Goal: Find specific page/section: Find specific page/section

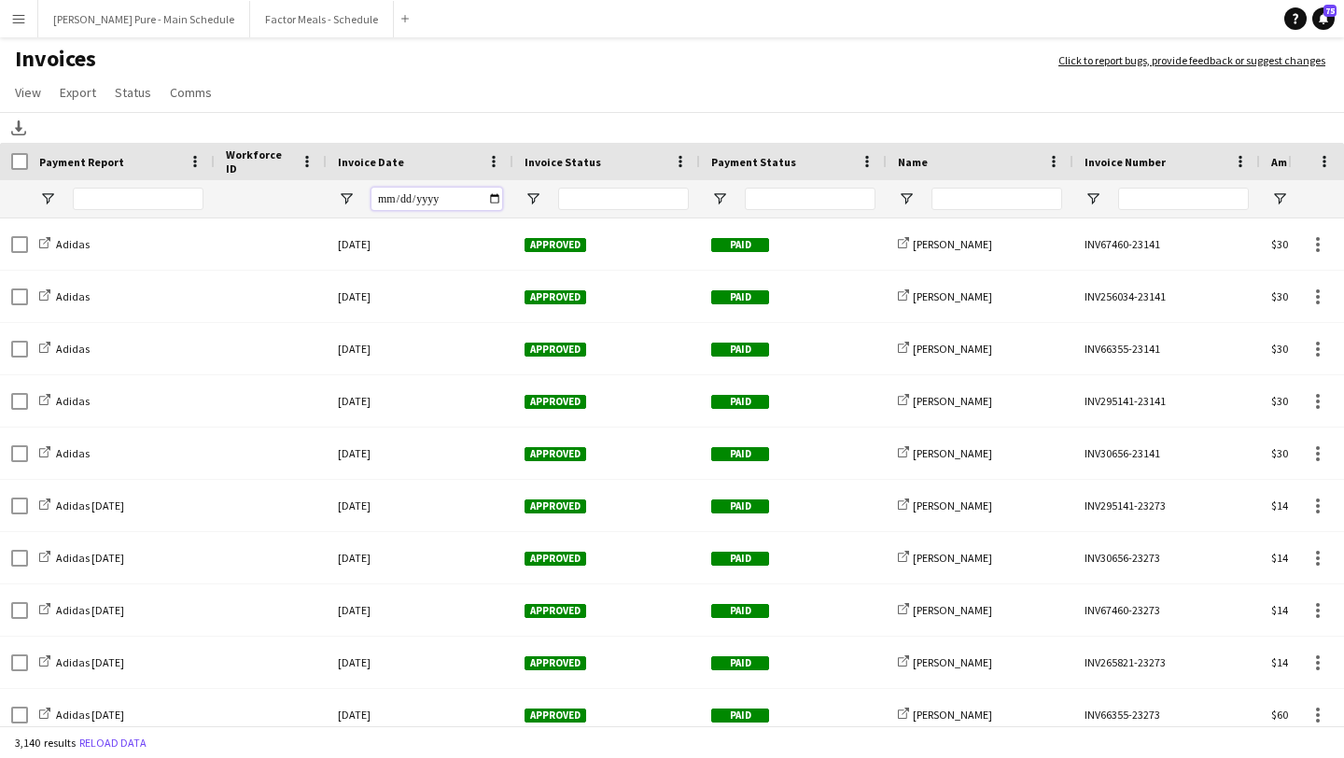
click at [499, 198] on input "Invoice Date Filter Input" at bounding box center [436, 199] width 131 height 22
type input "**********"
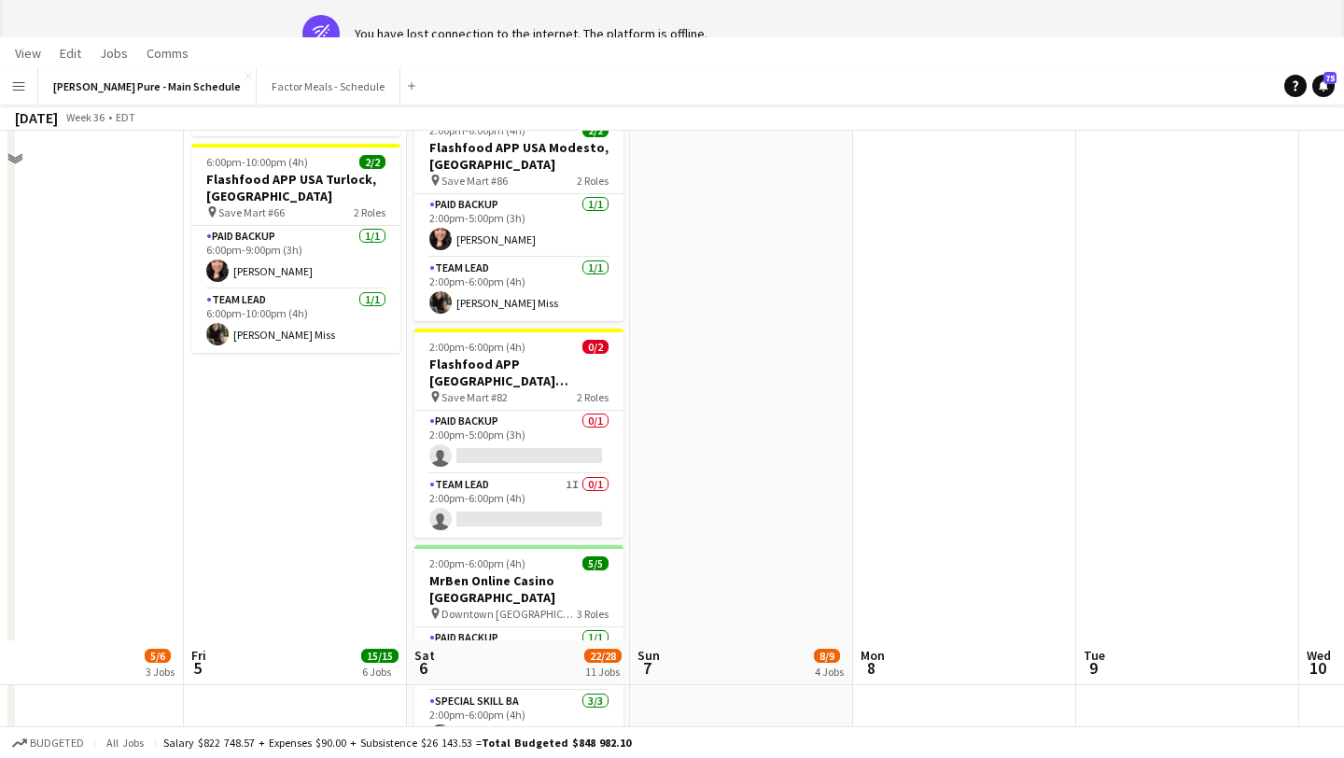
scroll to position [2061, 0]
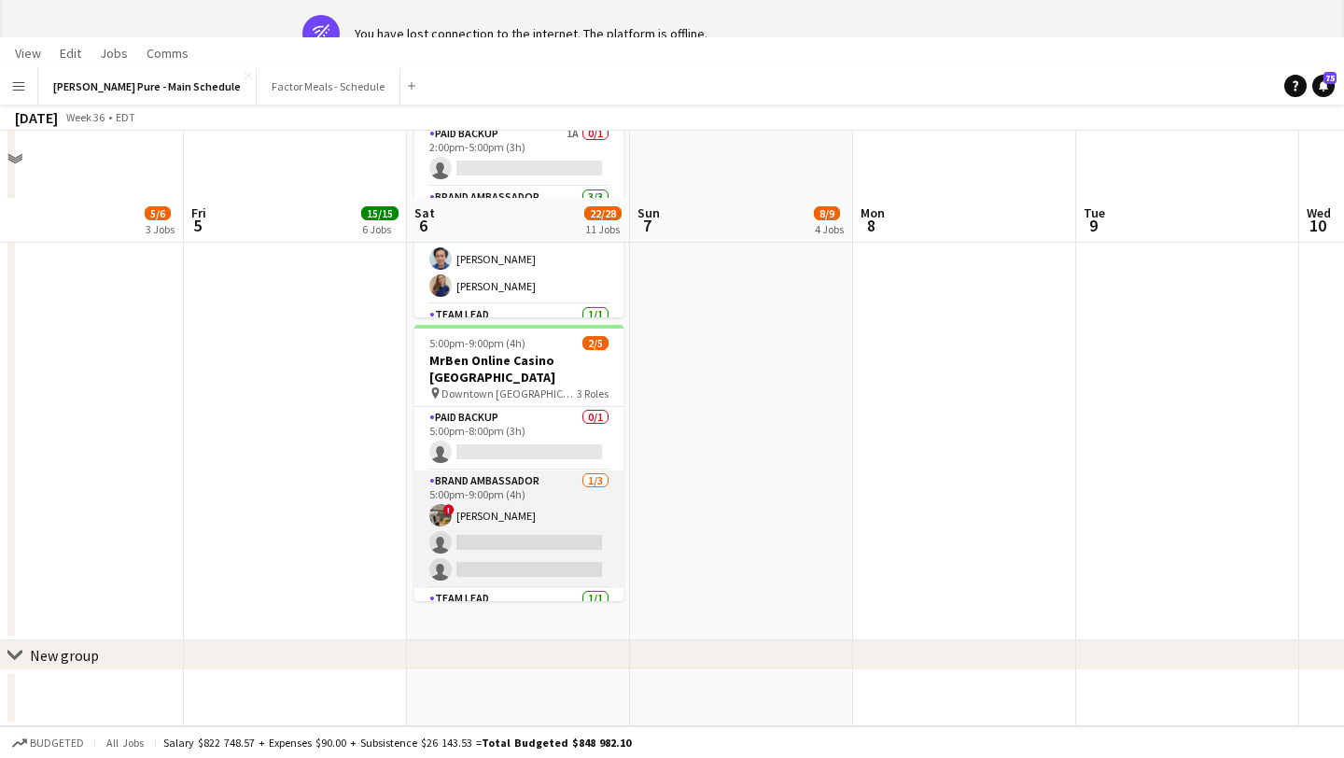
click at [558, 470] on app-card-role "Brand Ambassador [DATE] 5:00pm-9:00pm (4h) ! [PERSON_NAME] single-neutral-actio…" at bounding box center [518, 529] width 209 height 118
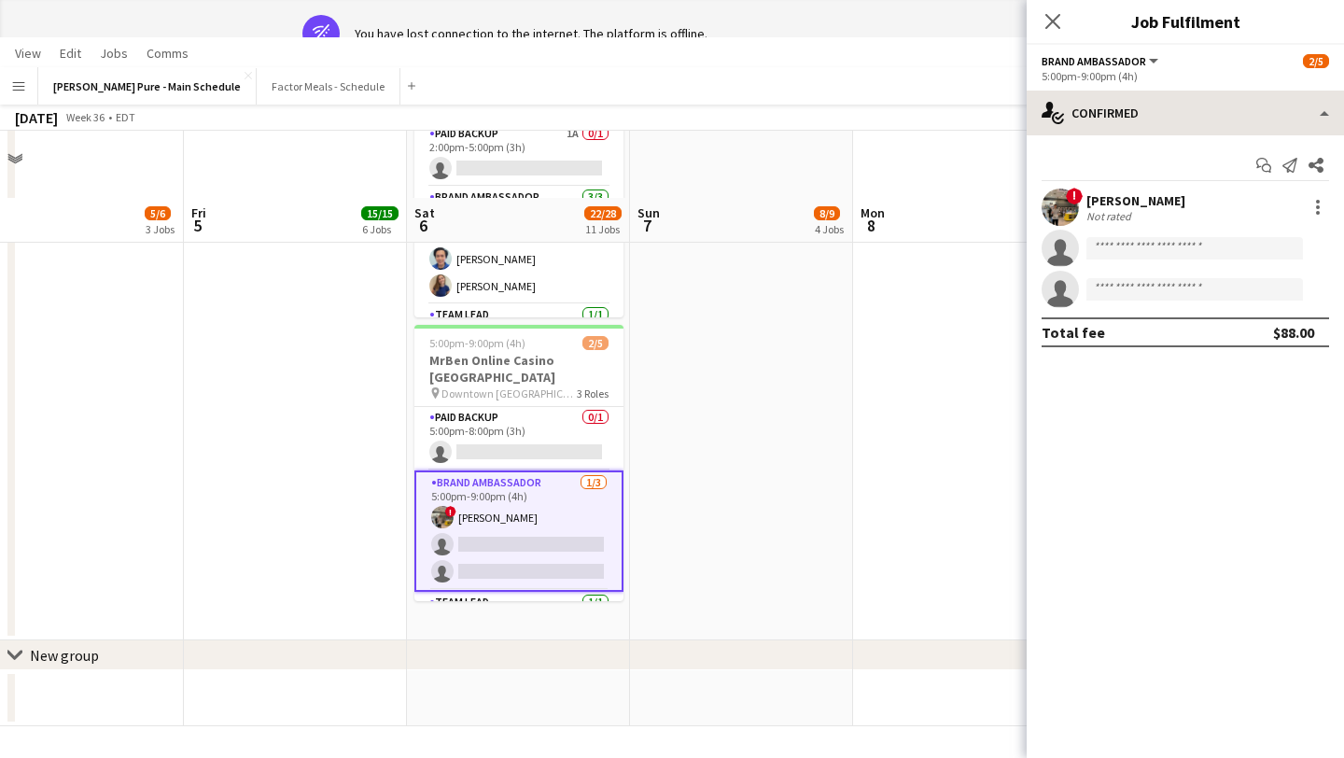
scroll to position [0, 0]
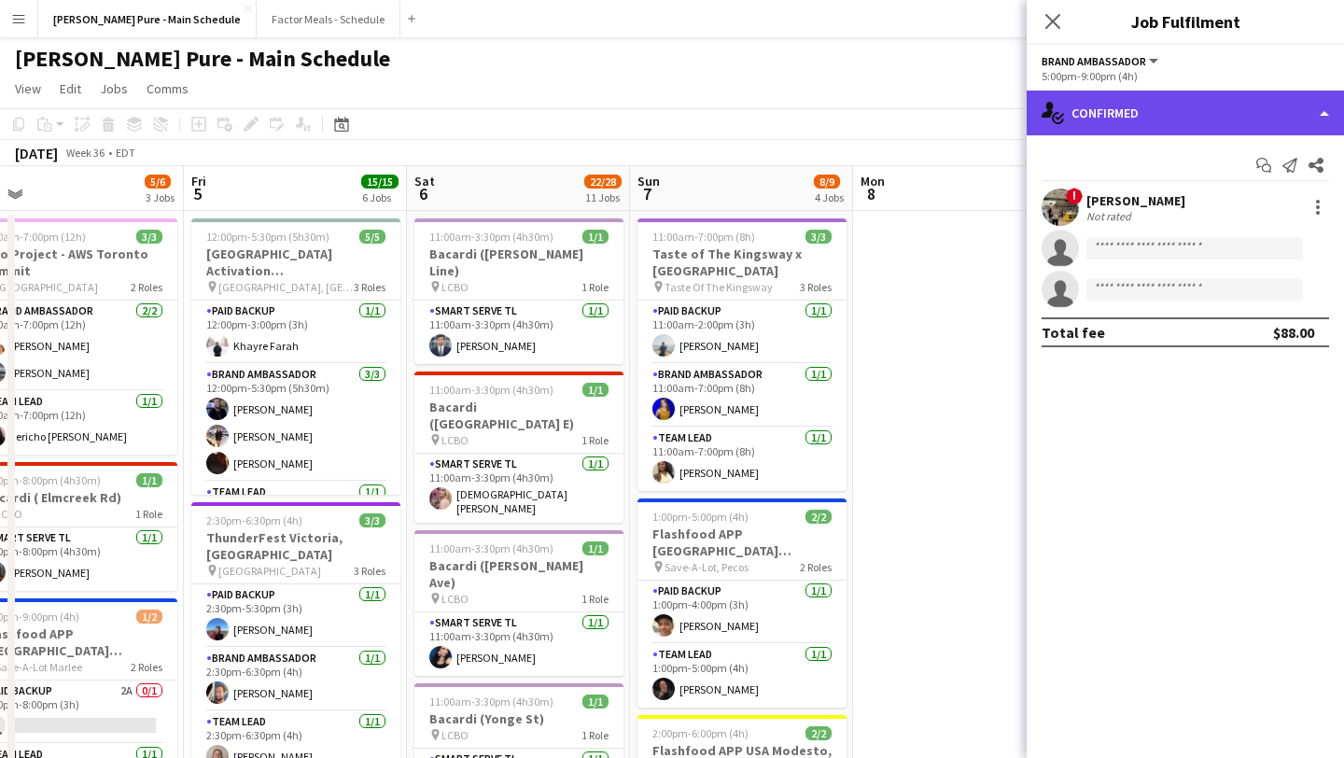
click at [1234, 111] on div "single-neutral-actions-check-2 Confirmed" at bounding box center [1185, 113] width 317 height 45
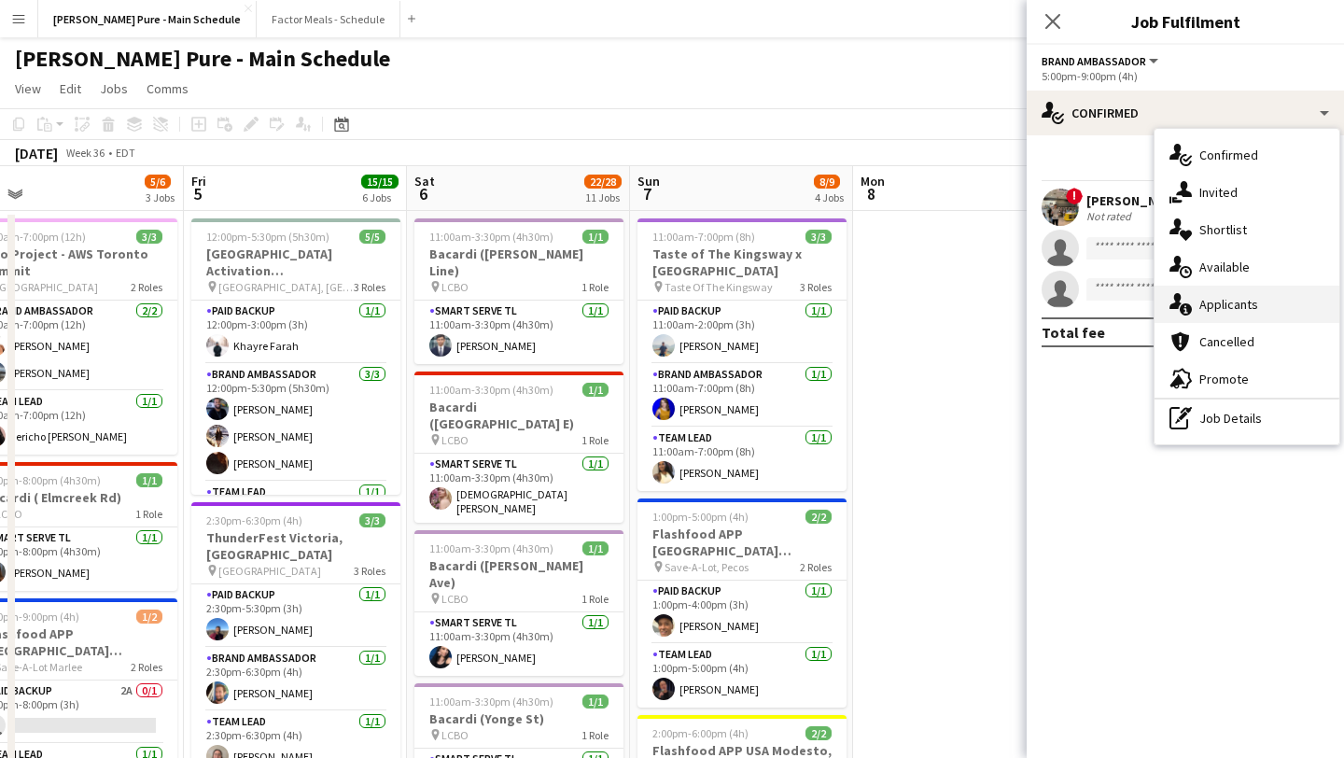
click at [1272, 315] on div "single-neutral-actions-information Applicants" at bounding box center [1247, 304] width 185 height 37
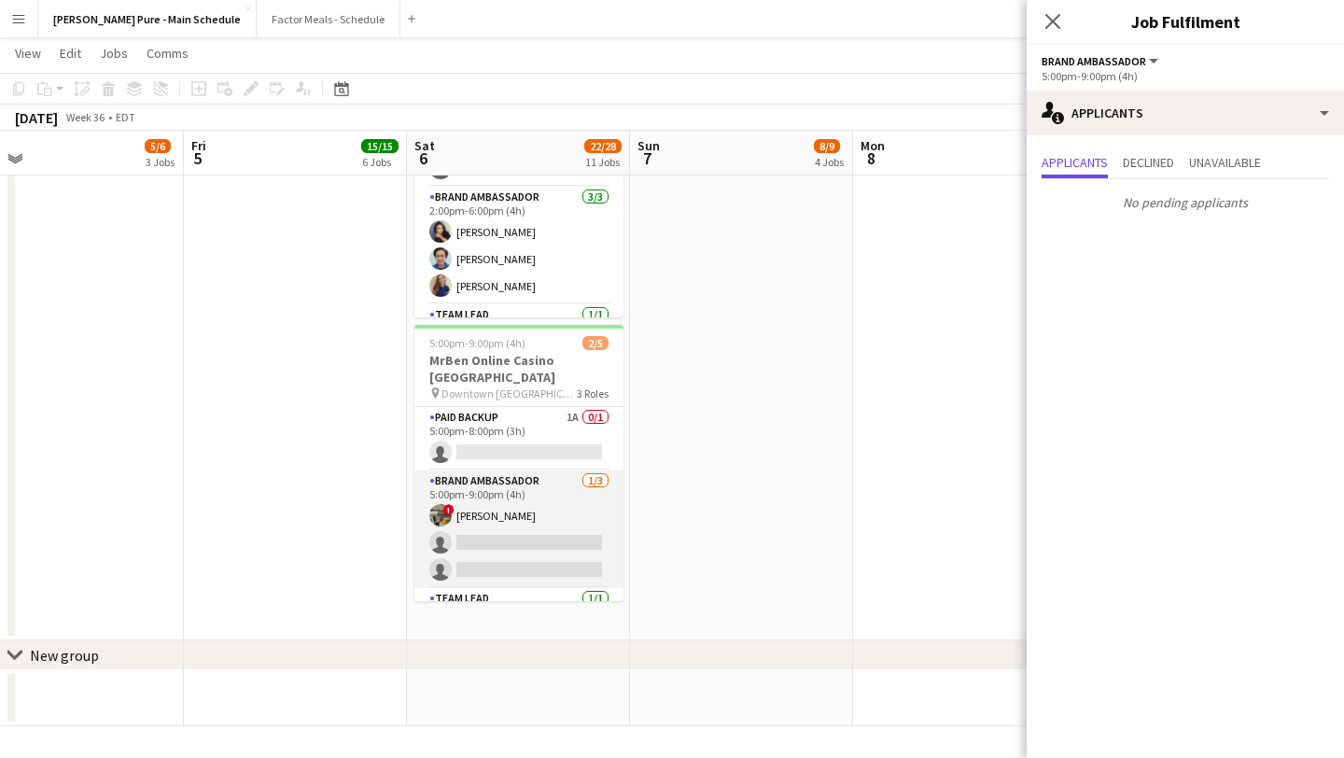
scroll to position [0, 707]
click at [521, 479] on app-card-role "Brand Ambassador [DATE] 5:00pm-9:00pm (4h) ! [PERSON_NAME] single-neutral-actio…" at bounding box center [519, 529] width 209 height 118
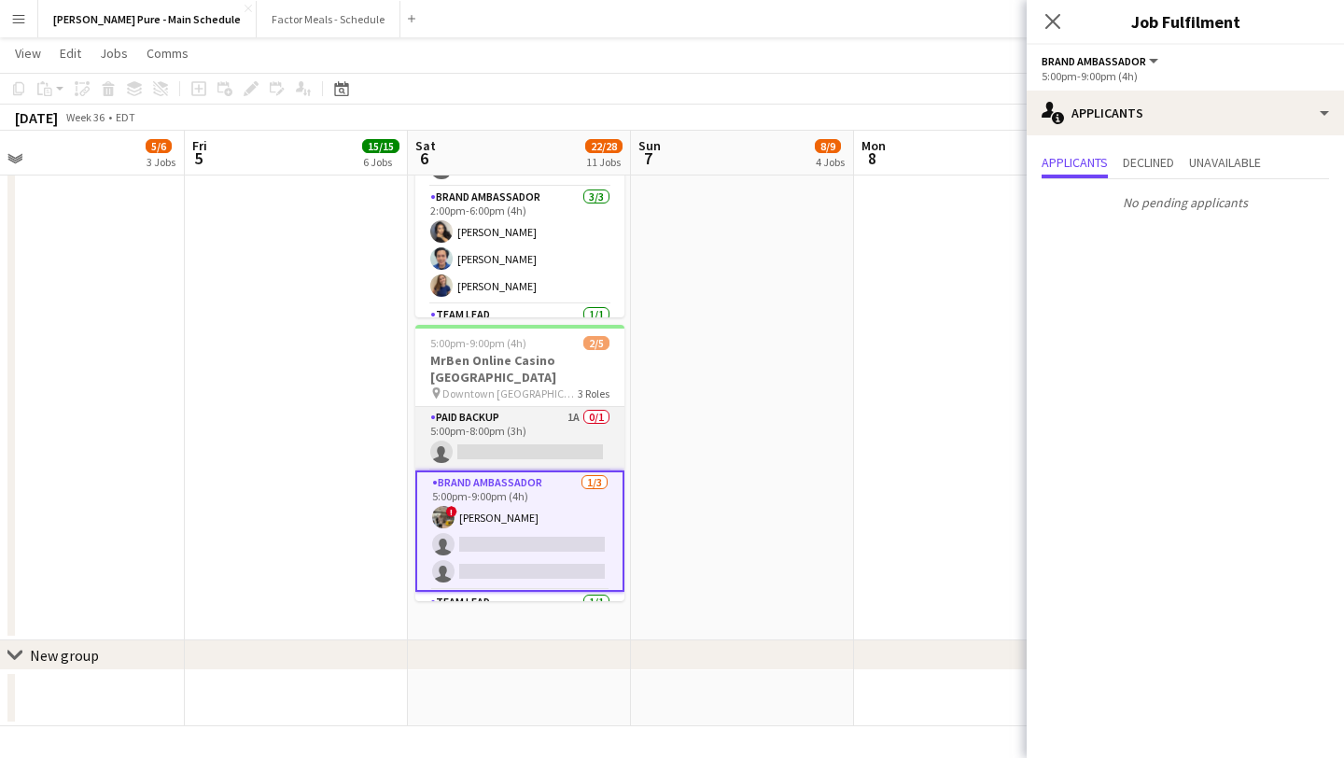
click at [547, 407] on app-card-role "Paid Backup 1A 0/1 5:00pm-8:00pm (3h) single-neutral-actions" at bounding box center [519, 438] width 209 height 63
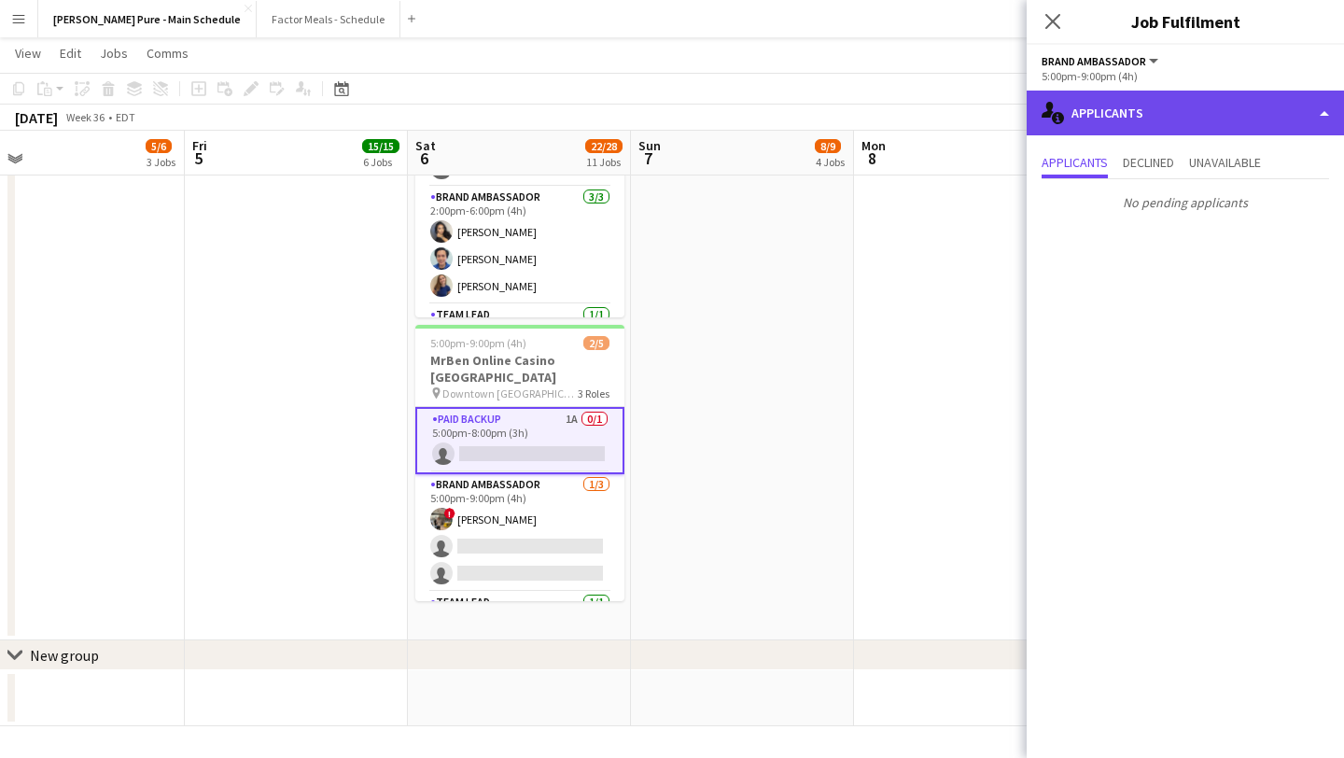
click at [1220, 118] on div "single-neutral-actions-information Applicants" at bounding box center [1185, 113] width 317 height 45
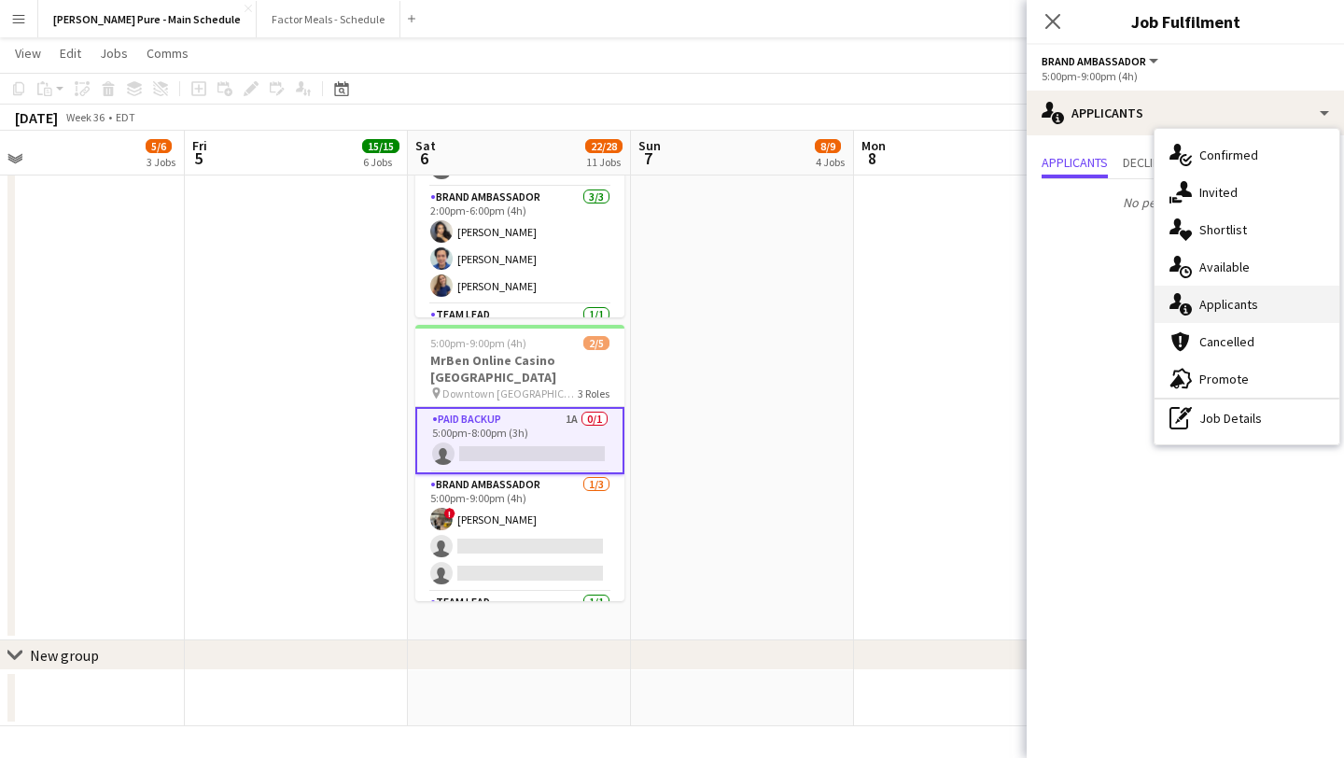
click at [1259, 306] on div "single-neutral-actions-information Applicants" at bounding box center [1247, 304] width 185 height 37
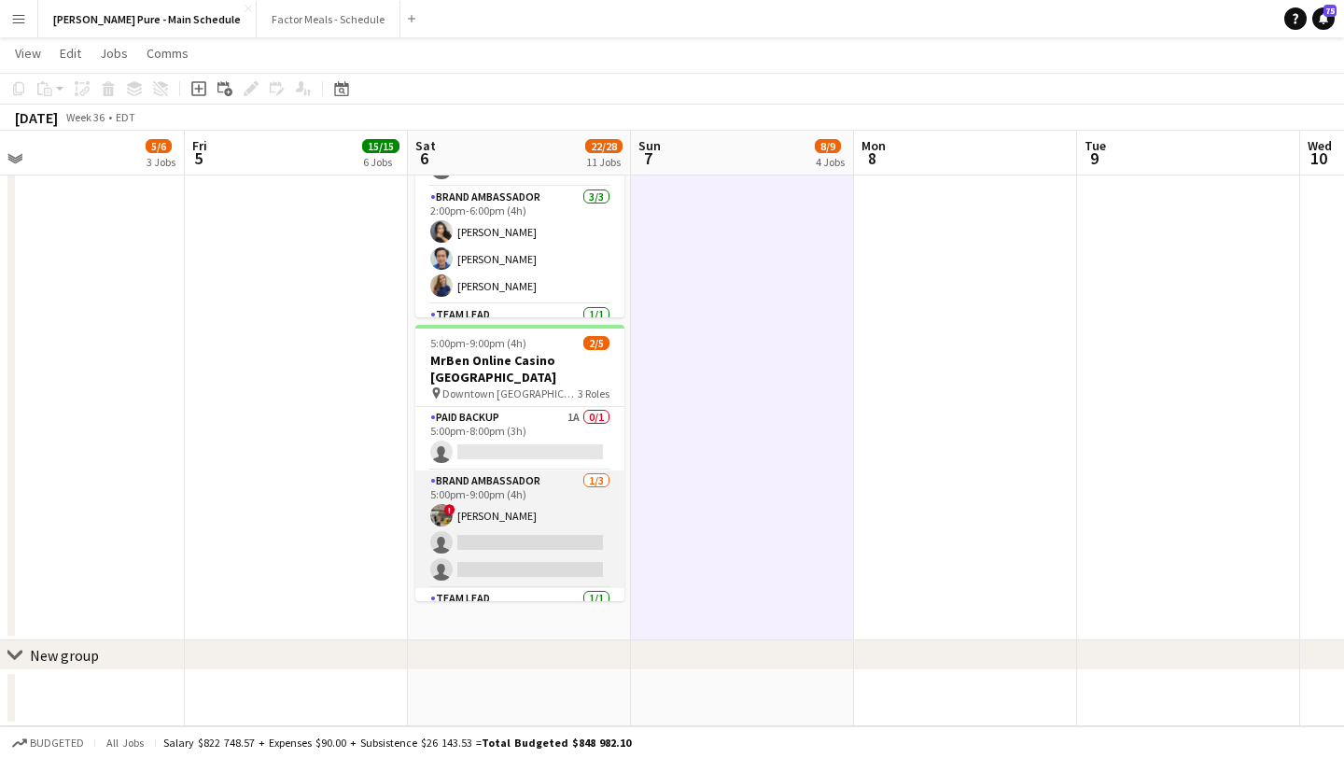
click at [498, 470] on app-card-role "Brand Ambassador [DATE] 5:00pm-9:00pm (4h) ! [PERSON_NAME] single-neutral-actio…" at bounding box center [519, 529] width 209 height 118
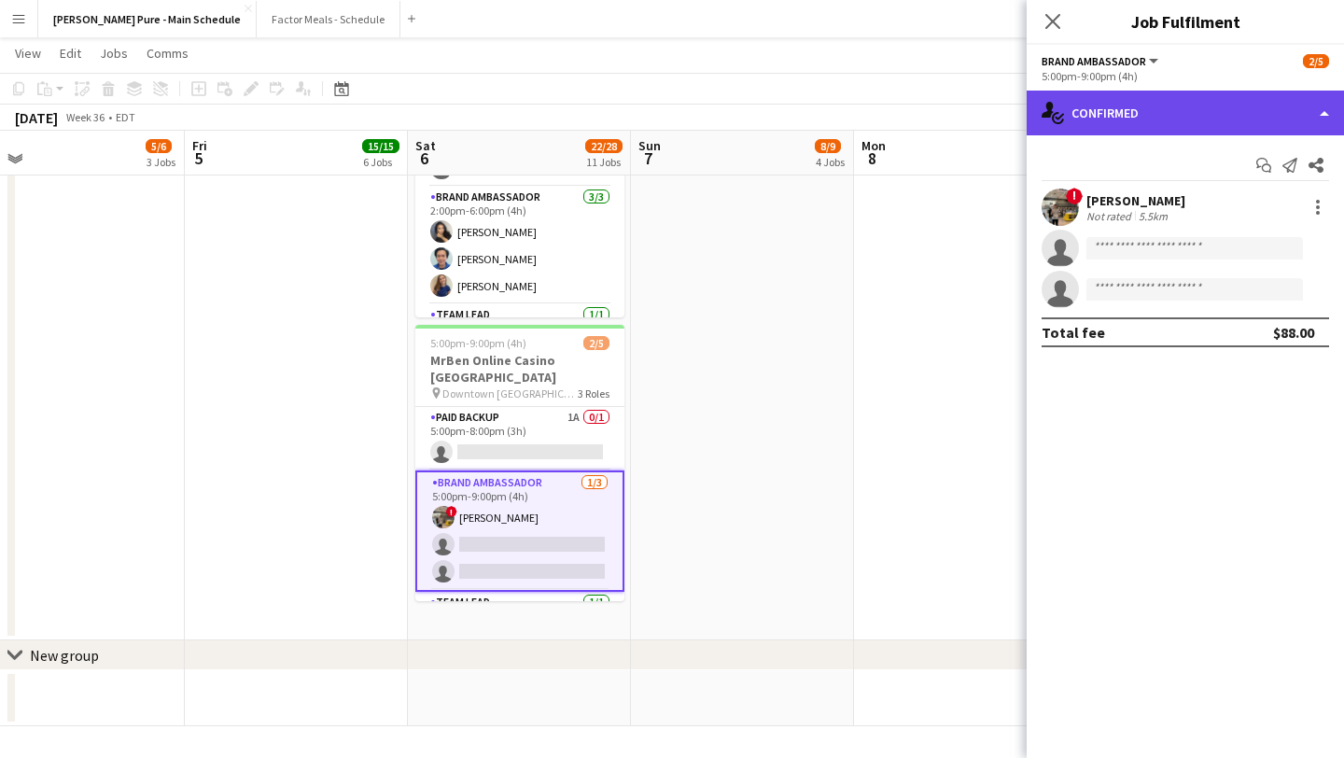
click at [1226, 118] on div "single-neutral-actions-check-2 Confirmed" at bounding box center [1185, 113] width 317 height 45
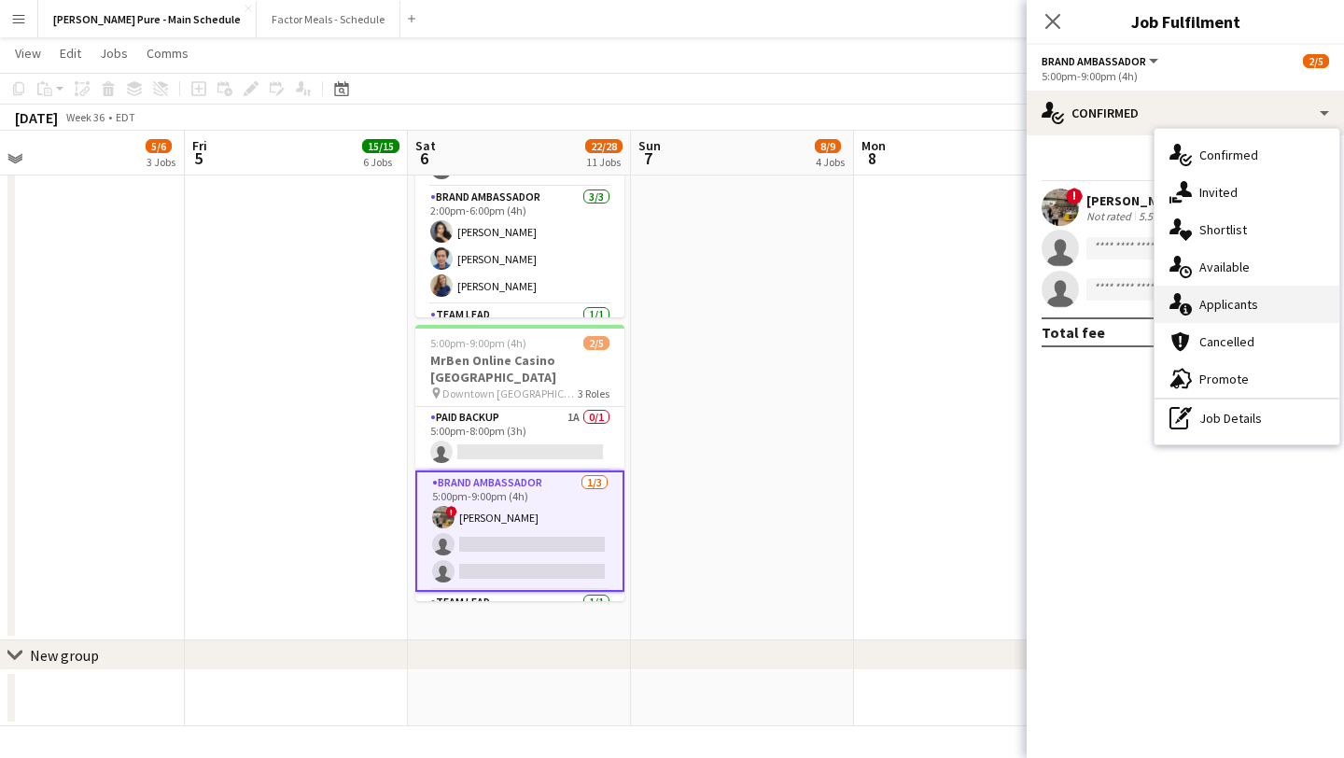
click at [1251, 299] on div "single-neutral-actions-information Applicants" at bounding box center [1247, 304] width 185 height 37
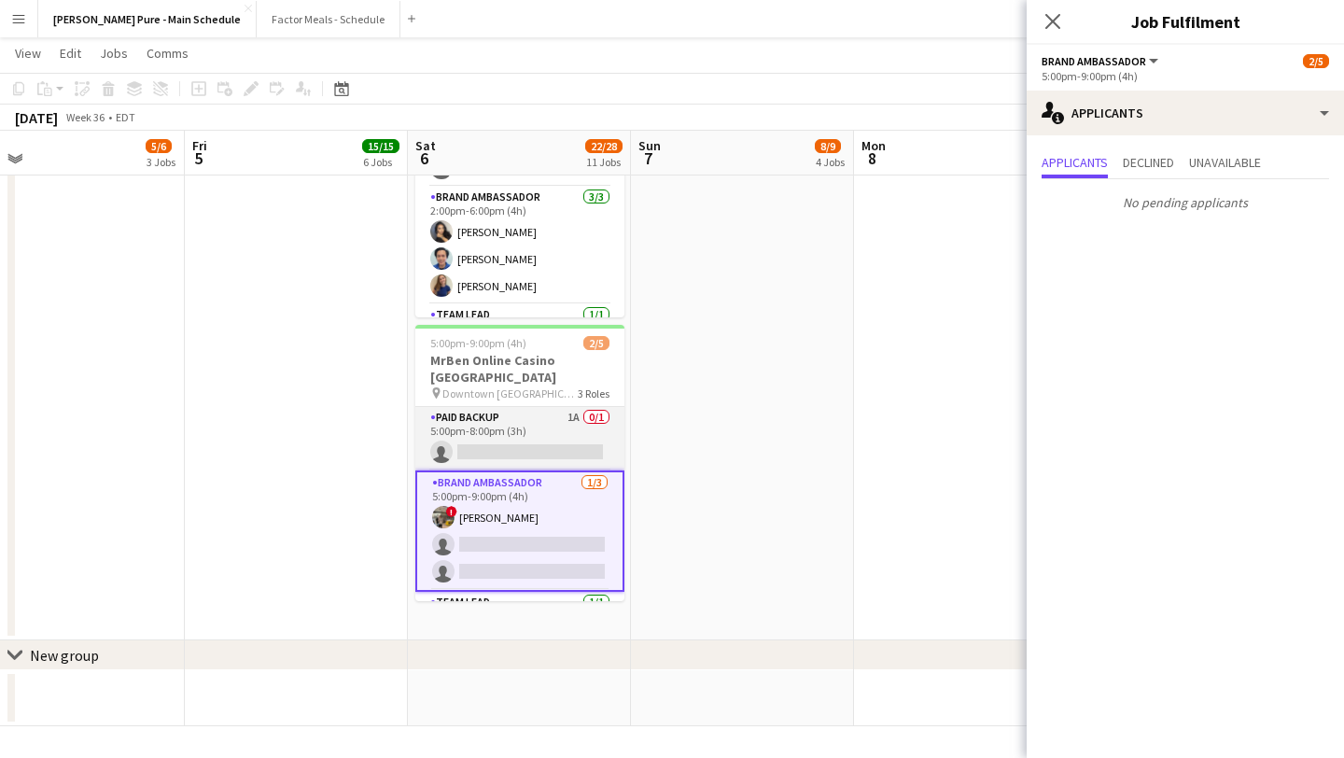
click at [549, 407] on app-card-role "Paid Backup 1A 0/1 5:00pm-8:00pm (3h) single-neutral-actions" at bounding box center [519, 438] width 209 height 63
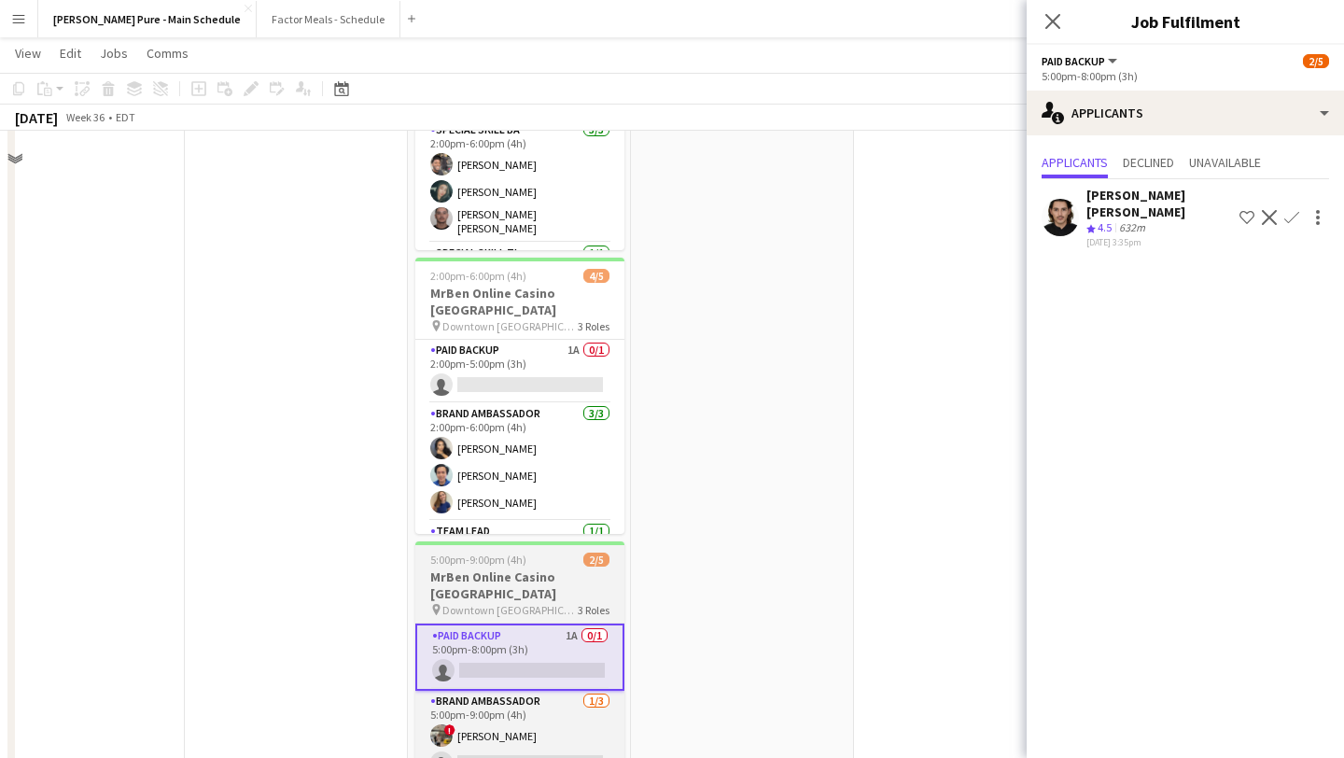
scroll to position [1714, 0]
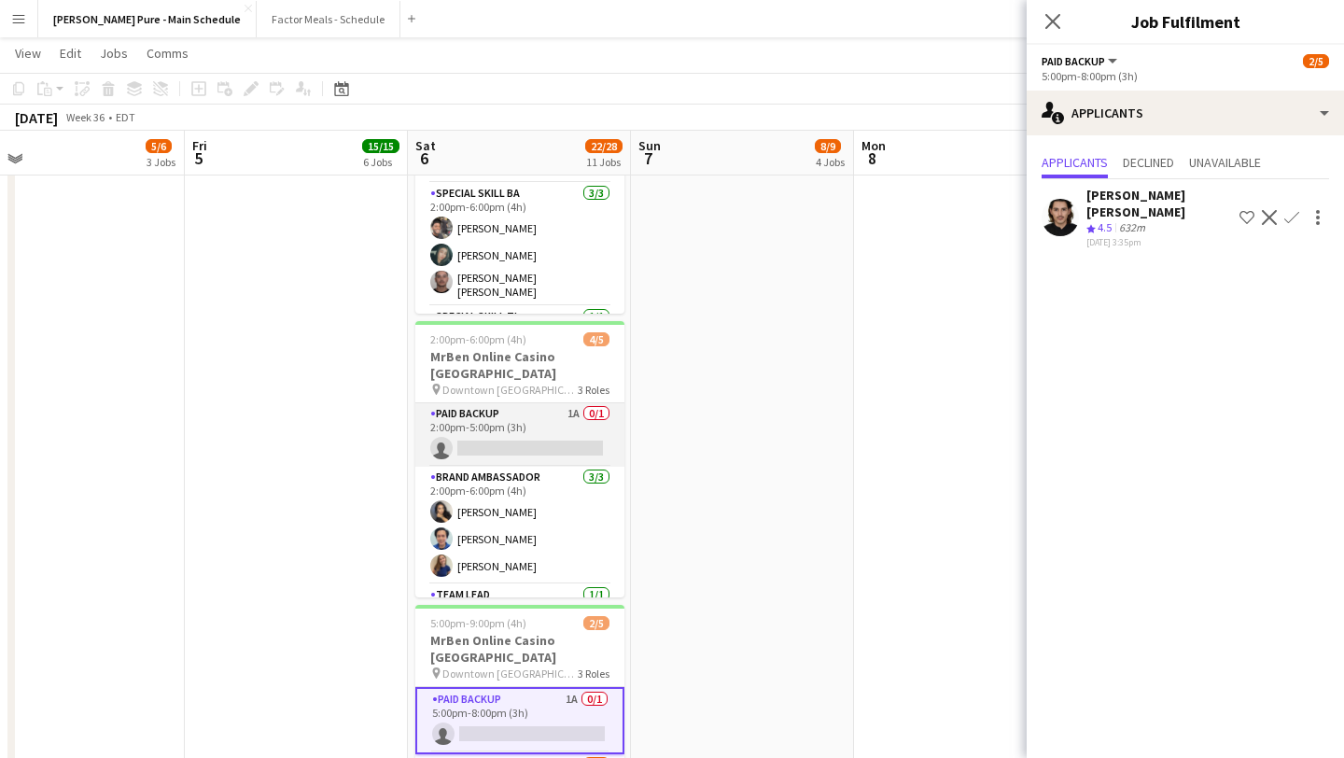
click at [539, 403] on app-card-role "Paid Backup 1A 0/1 2:00pm-5:00pm (3h) single-neutral-actions" at bounding box center [519, 434] width 209 height 63
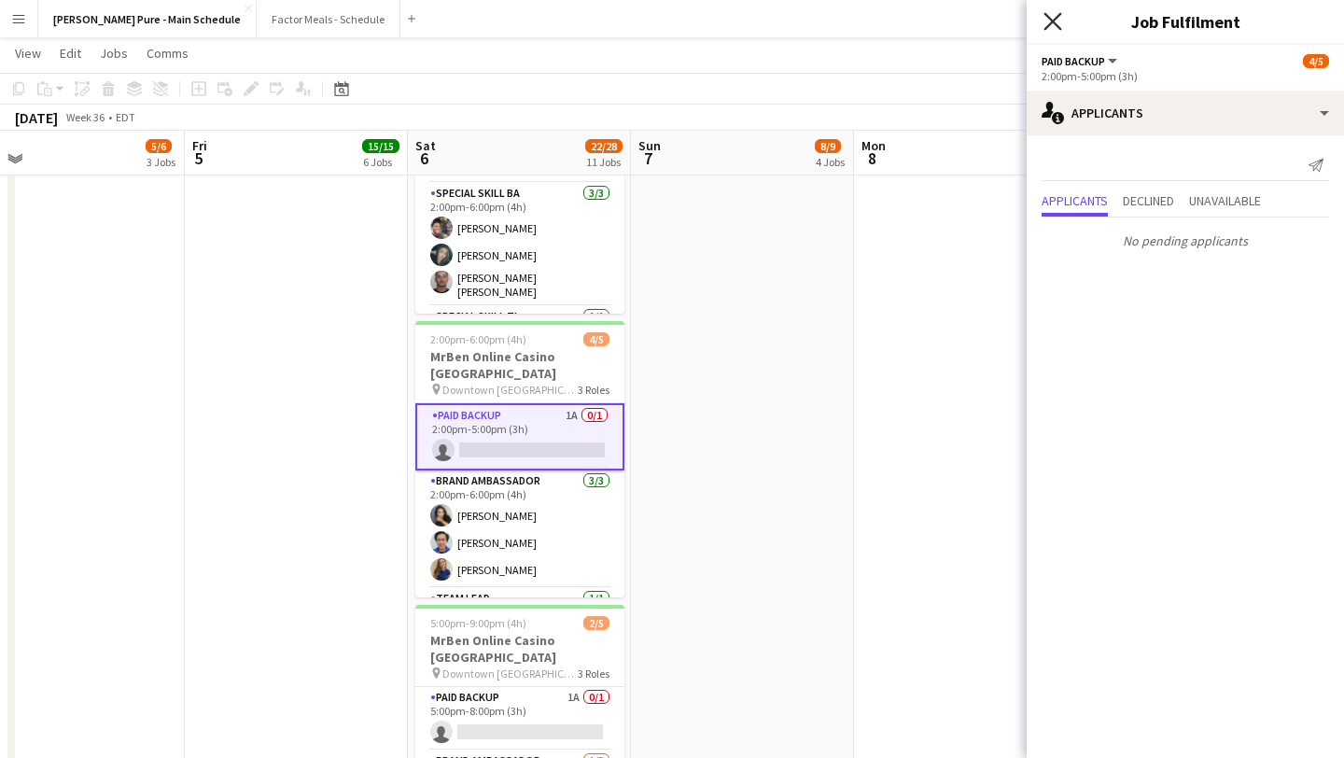
click at [1052, 21] on icon at bounding box center [1052, 21] width 18 height 18
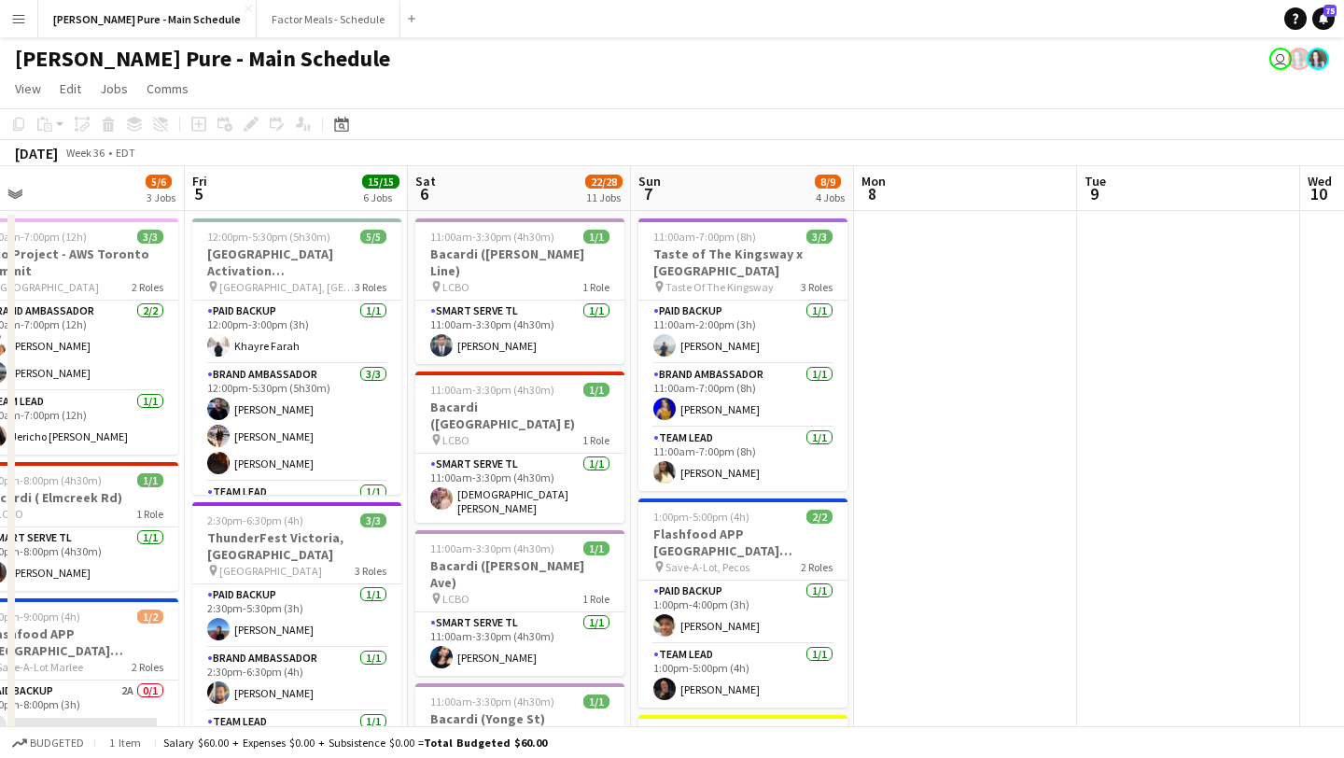
scroll to position [2, 0]
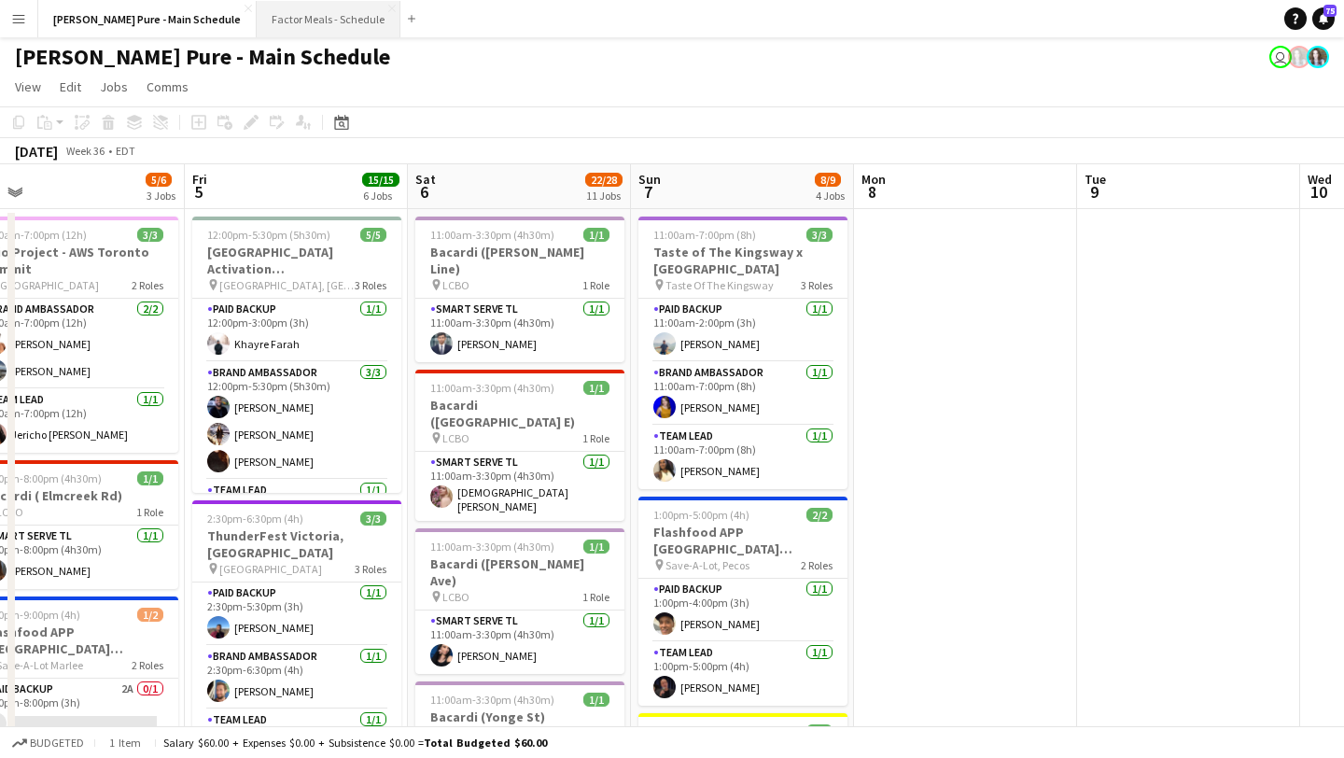
click at [257, 21] on button "Factor Meals - Schedule Close" at bounding box center [329, 19] width 144 height 36
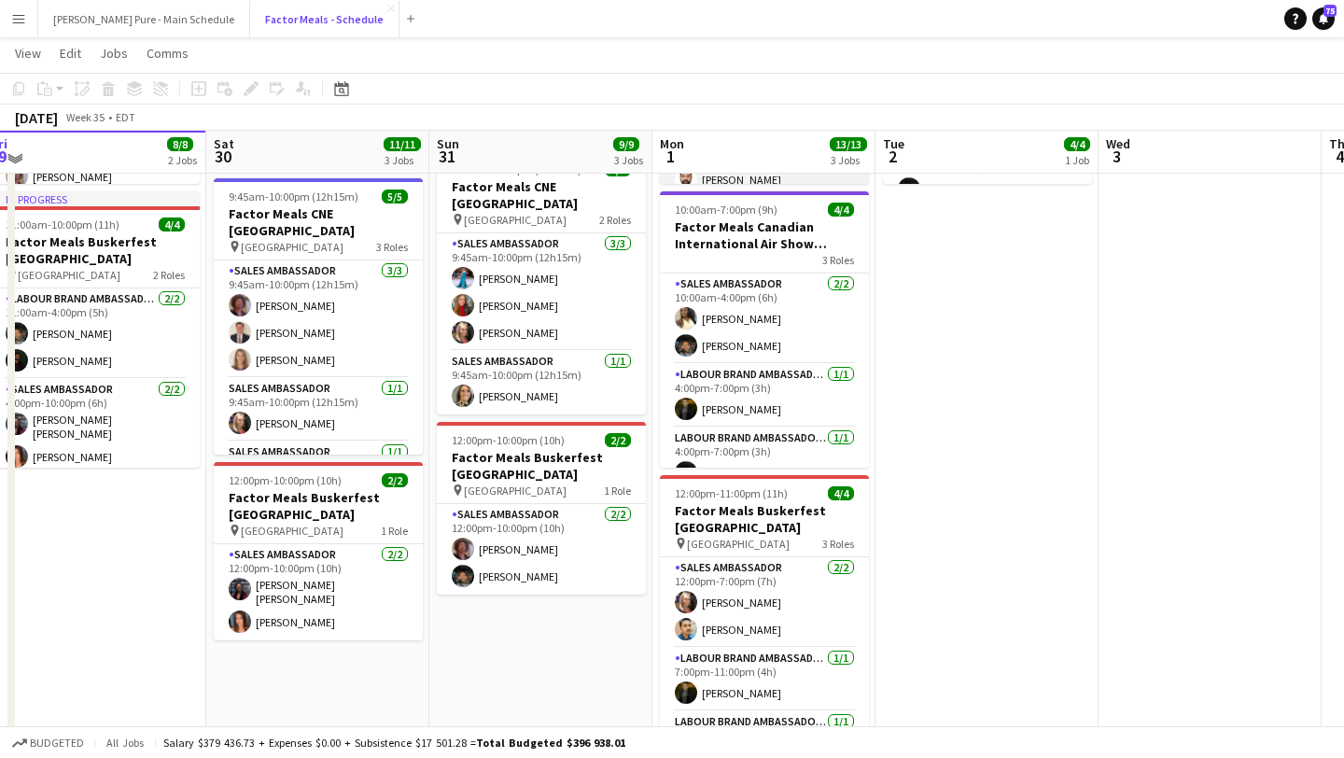
scroll to position [318, 0]
